Goal: Complete application form

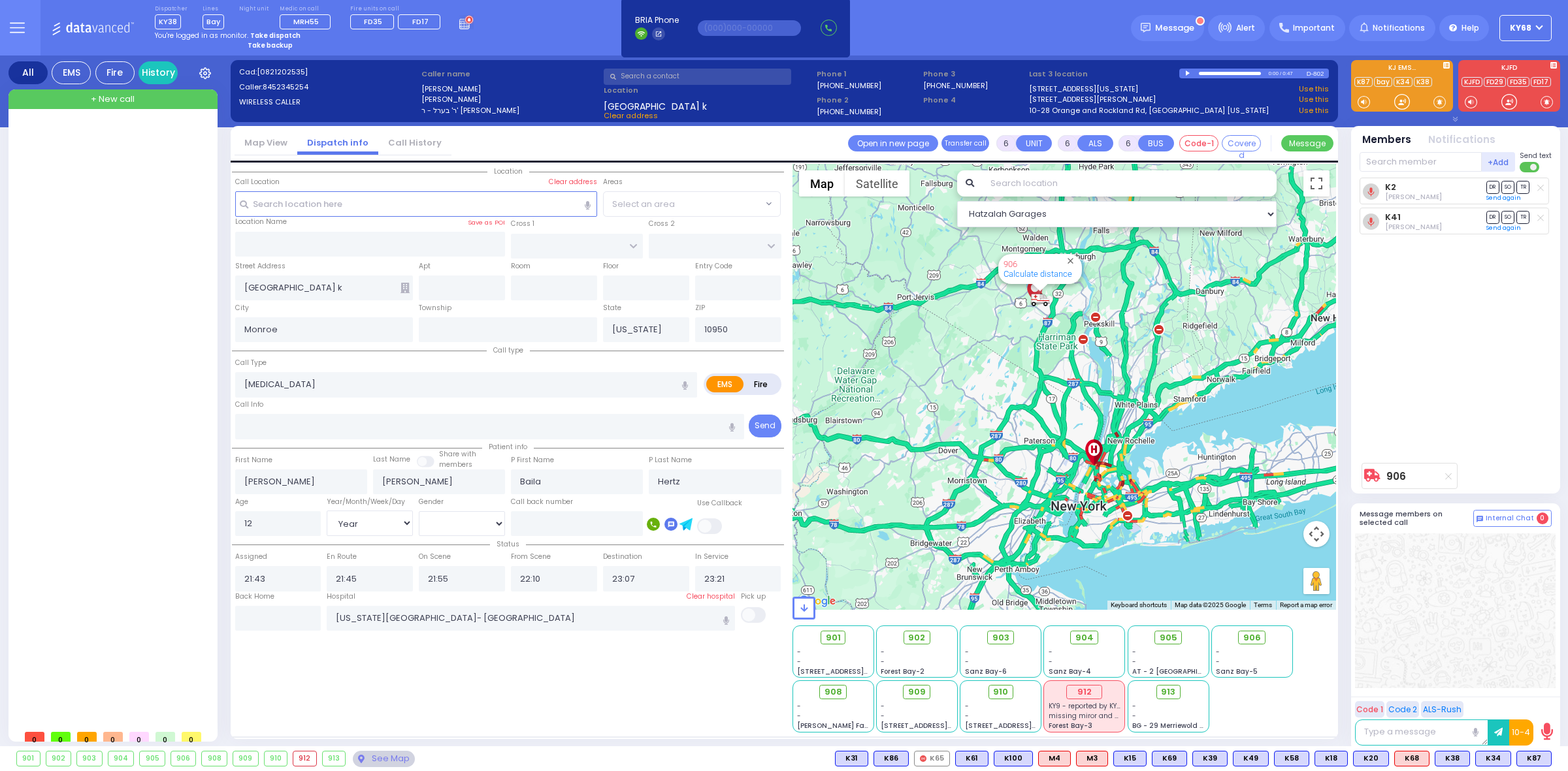
select select "Year"
select select "[DEMOGRAPHIC_DATA]"
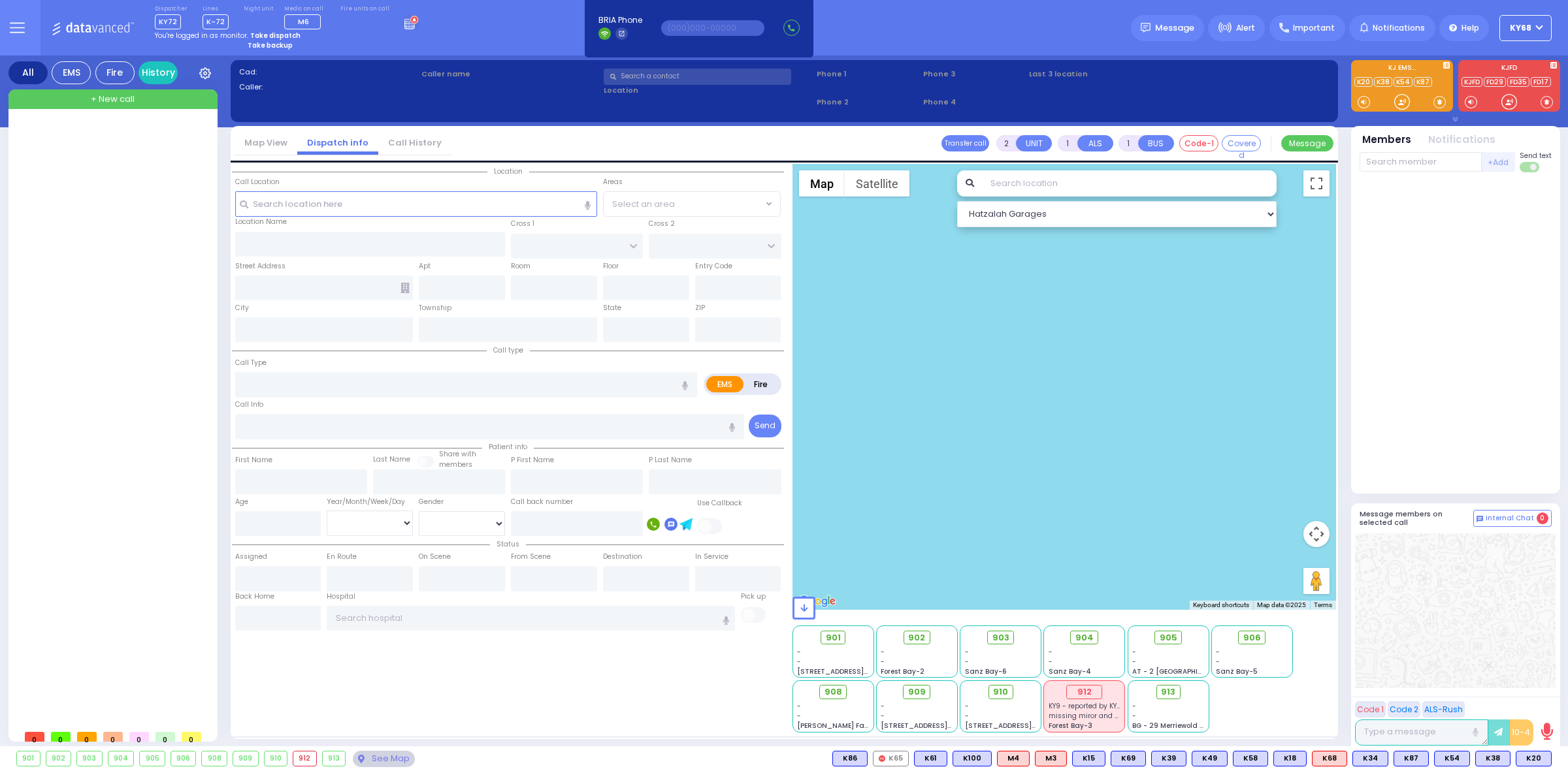
select select
radio input "true"
select select
type input "09:22"
select select
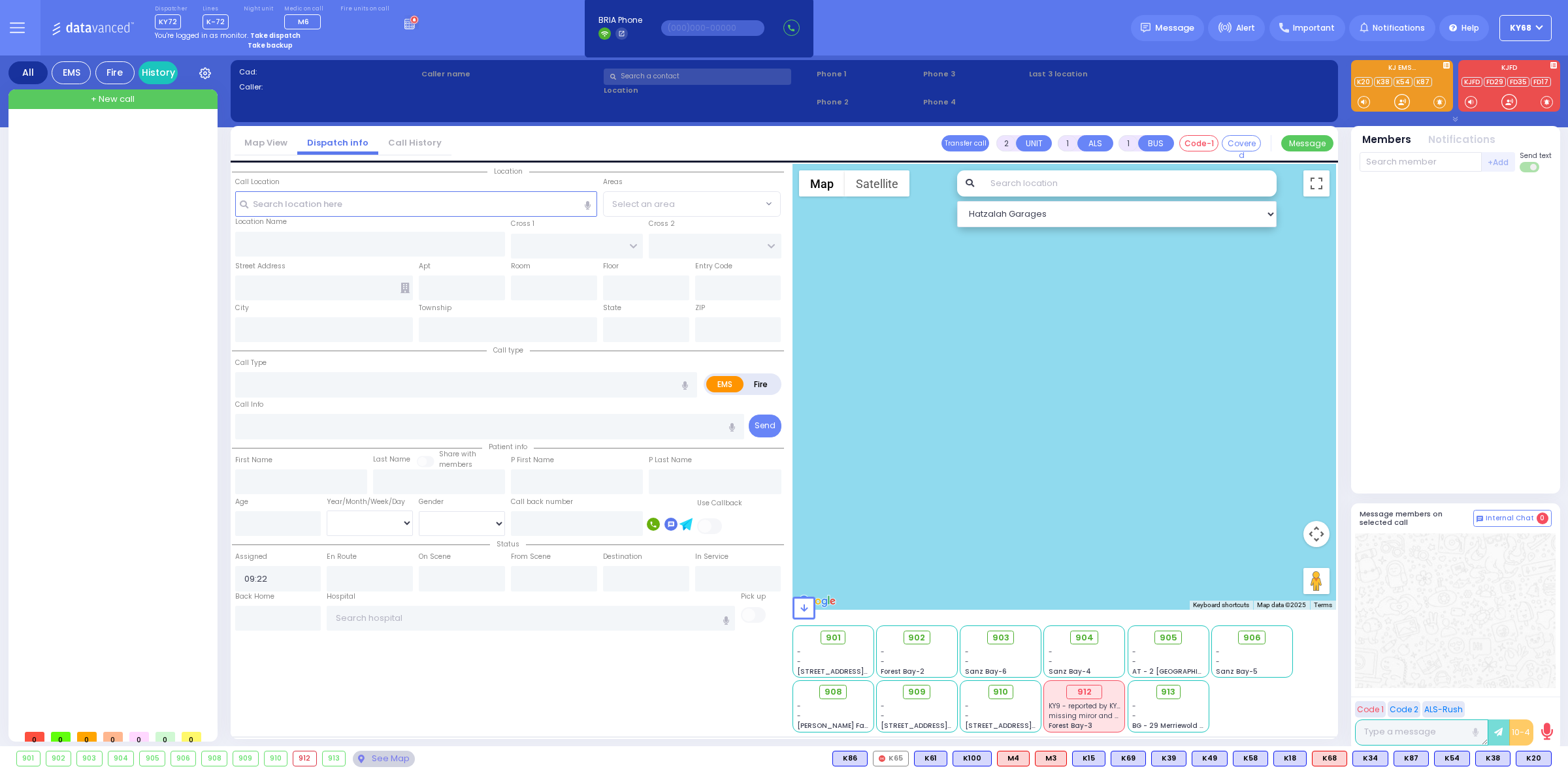
radio input "true"
select select
select select "Hatzalah Garages"
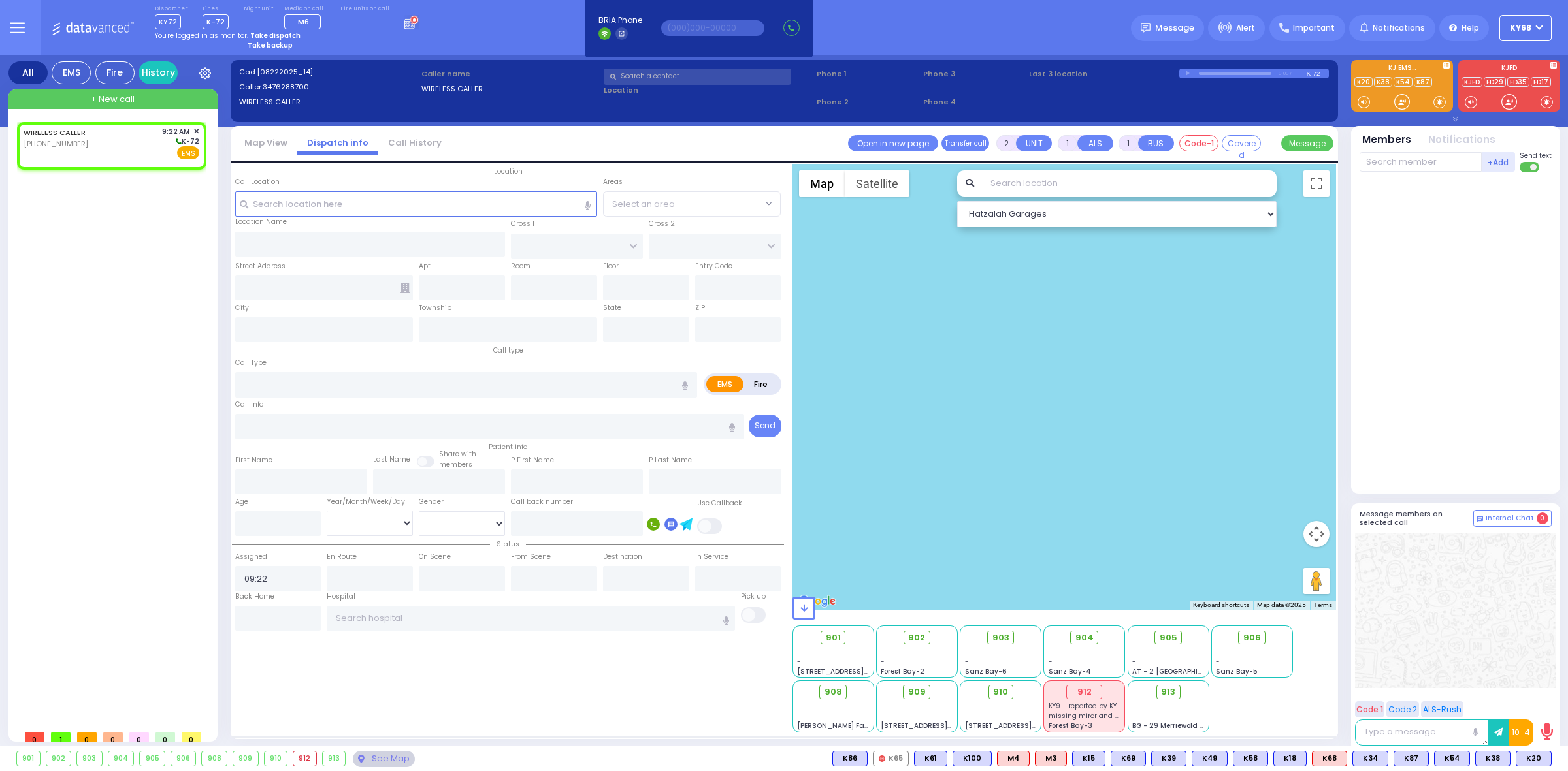
select select
radio input "true"
select select
select select "Hatzalah Garages"
